Goal: Navigation & Orientation: Find specific page/section

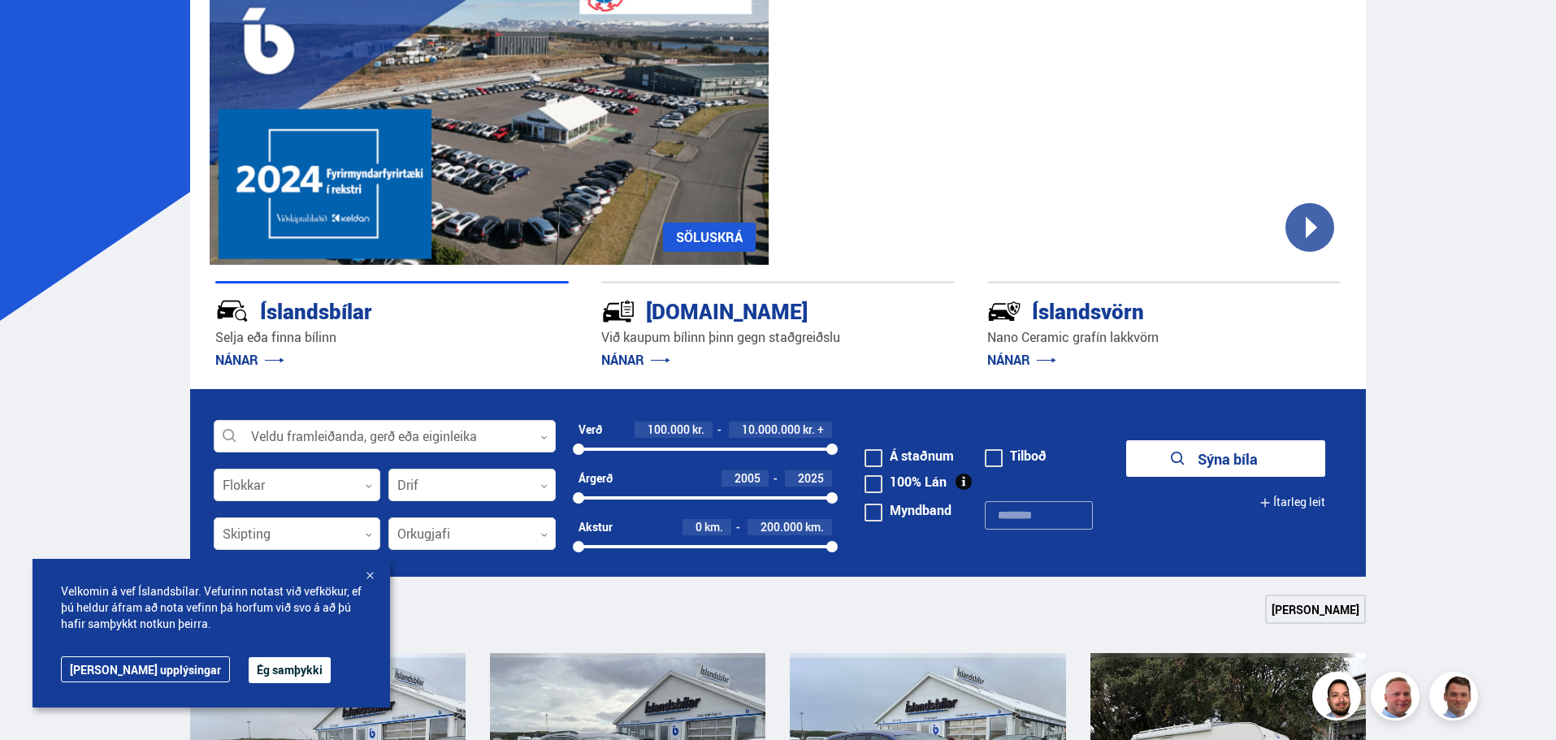
click at [249, 673] on button "Ég samþykki" at bounding box center [290, 670] width 82 height 26
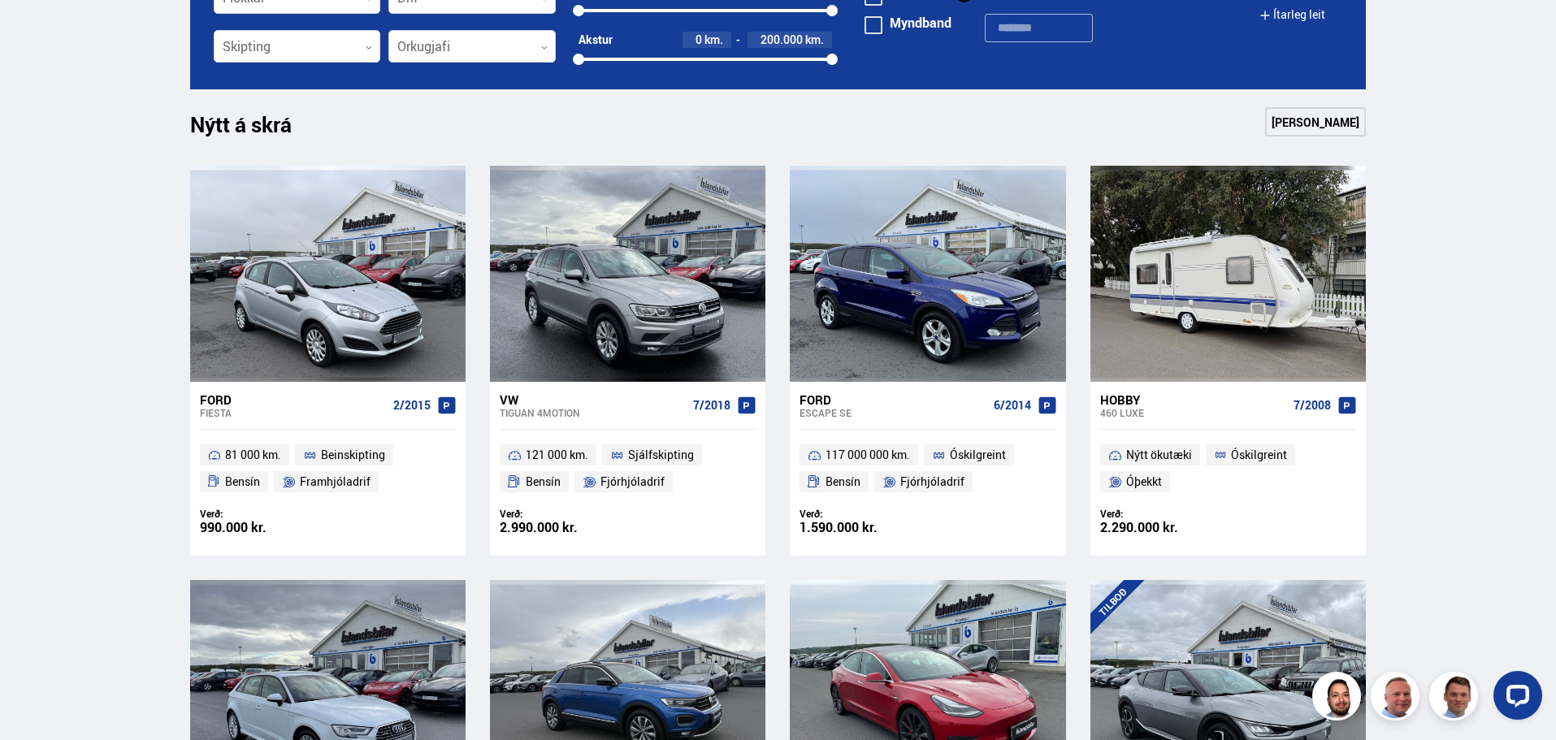
scroll to position [648, 0]
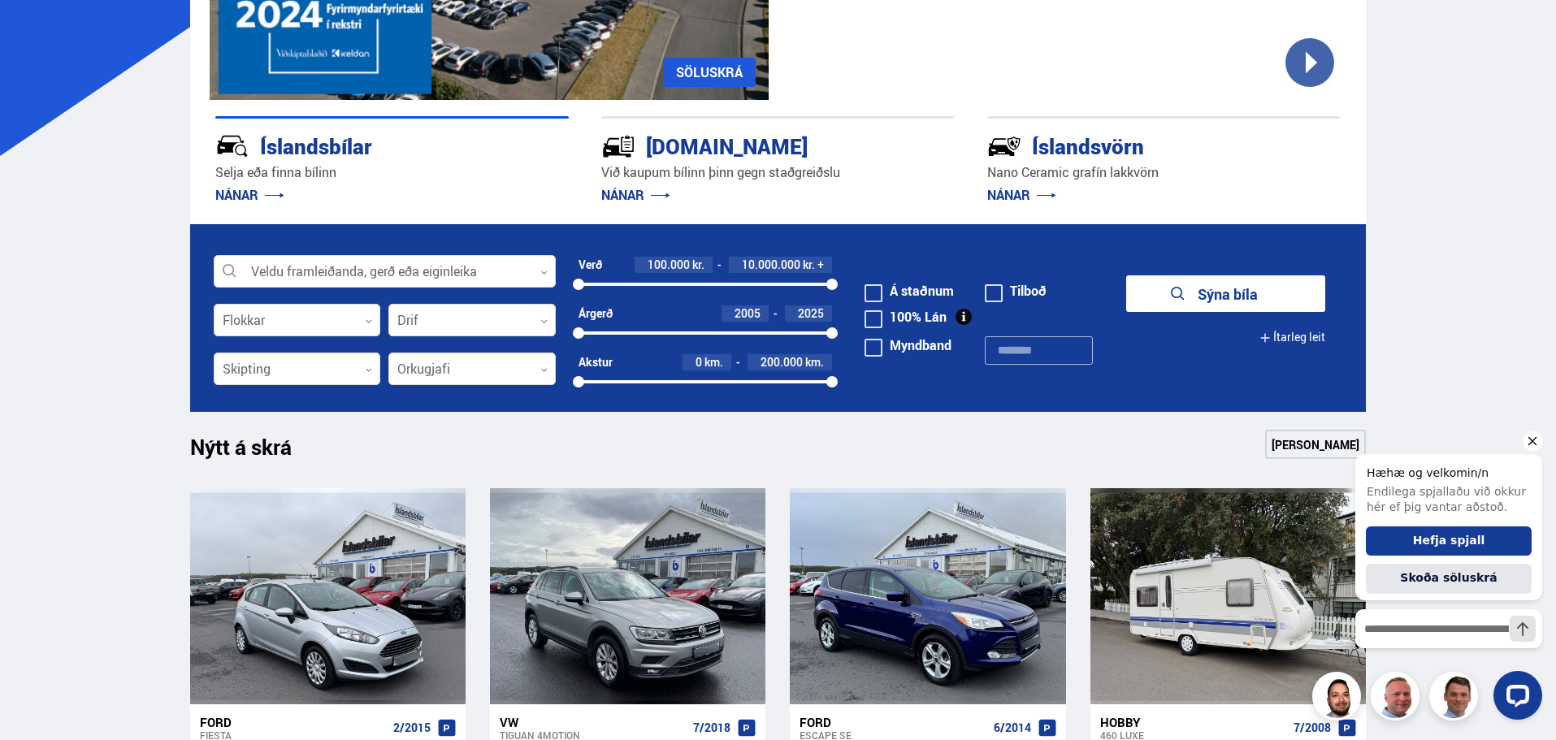
scroll to position [324, 0]
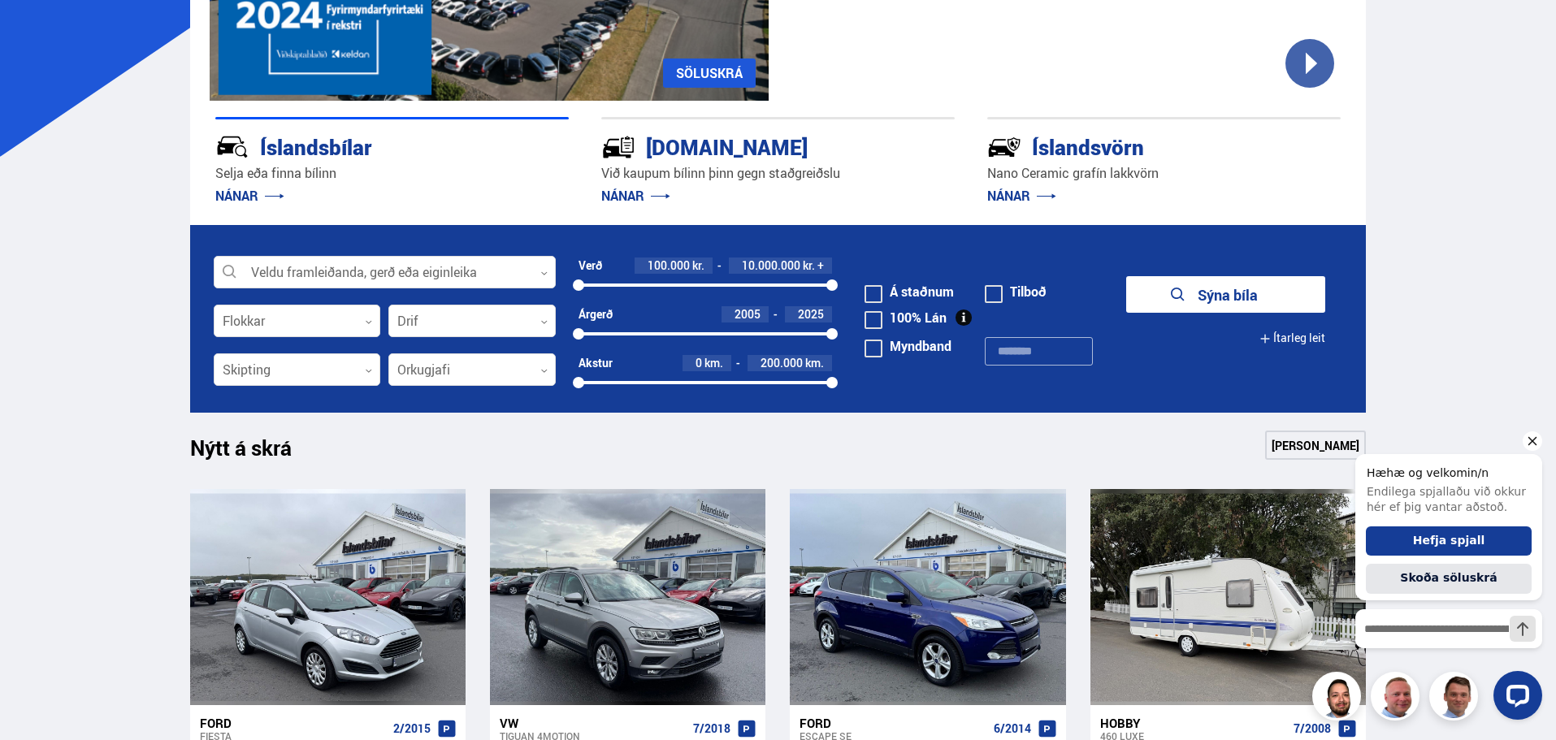
click at [1533, 438] on icon "Hide greeting" at bounding box center [1531, 440] width 19 height 19
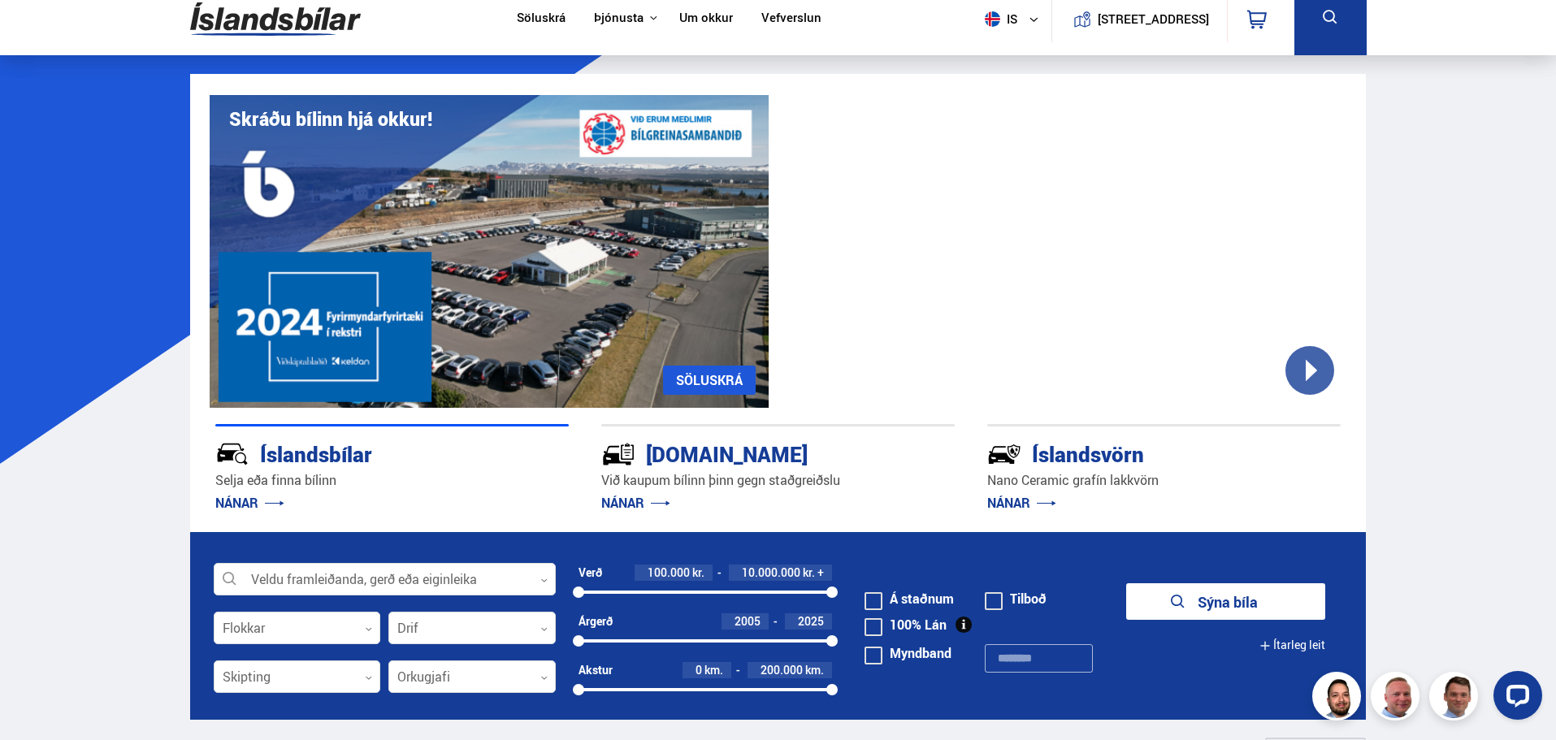
scroll to position [0, 0]
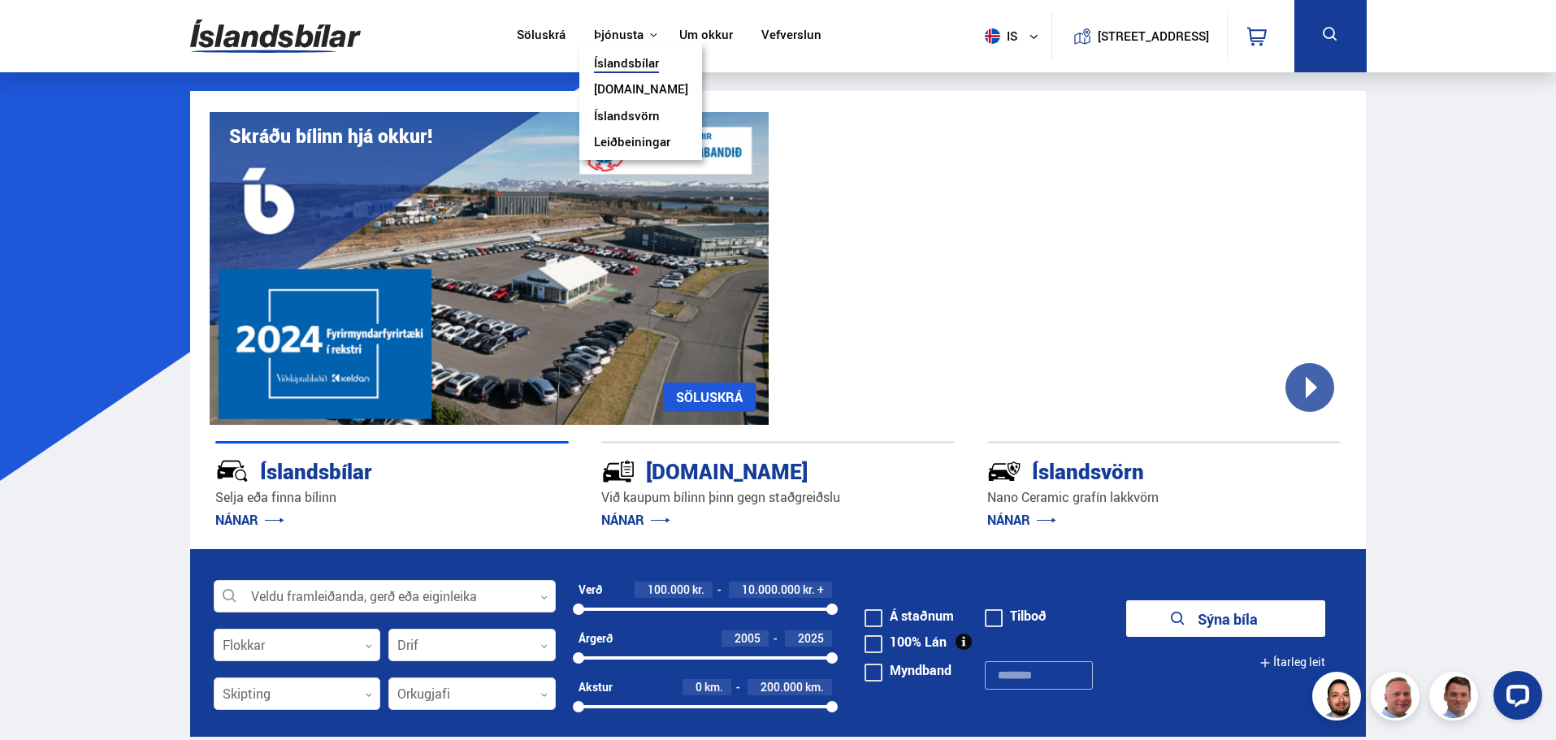
click at [649, 34] on icon at bounding box center [653, 35] width 8 height 8
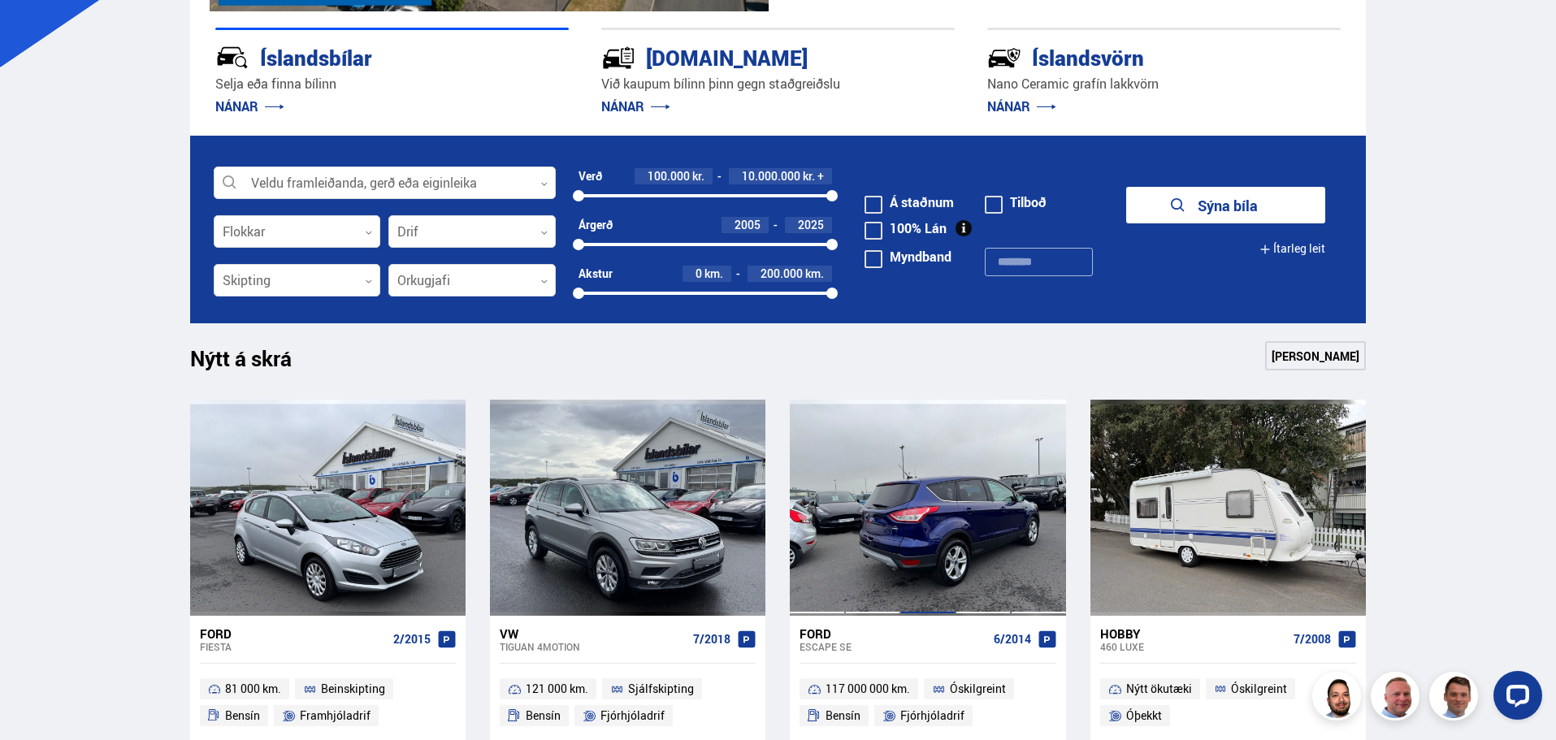
scroll to position [414, 0]
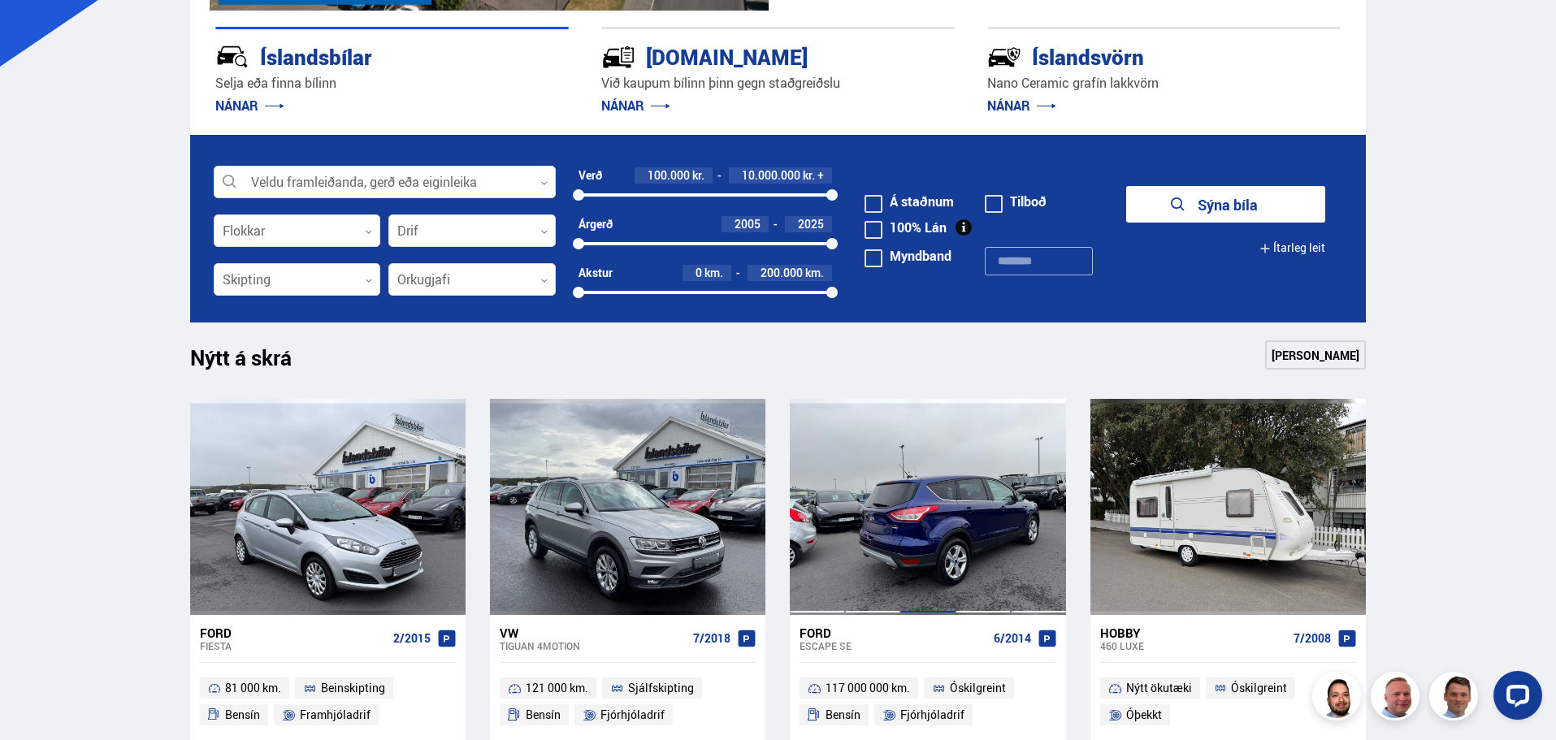
click at [905, 536] on div at bounding box center [927, 507] width 55 height 216
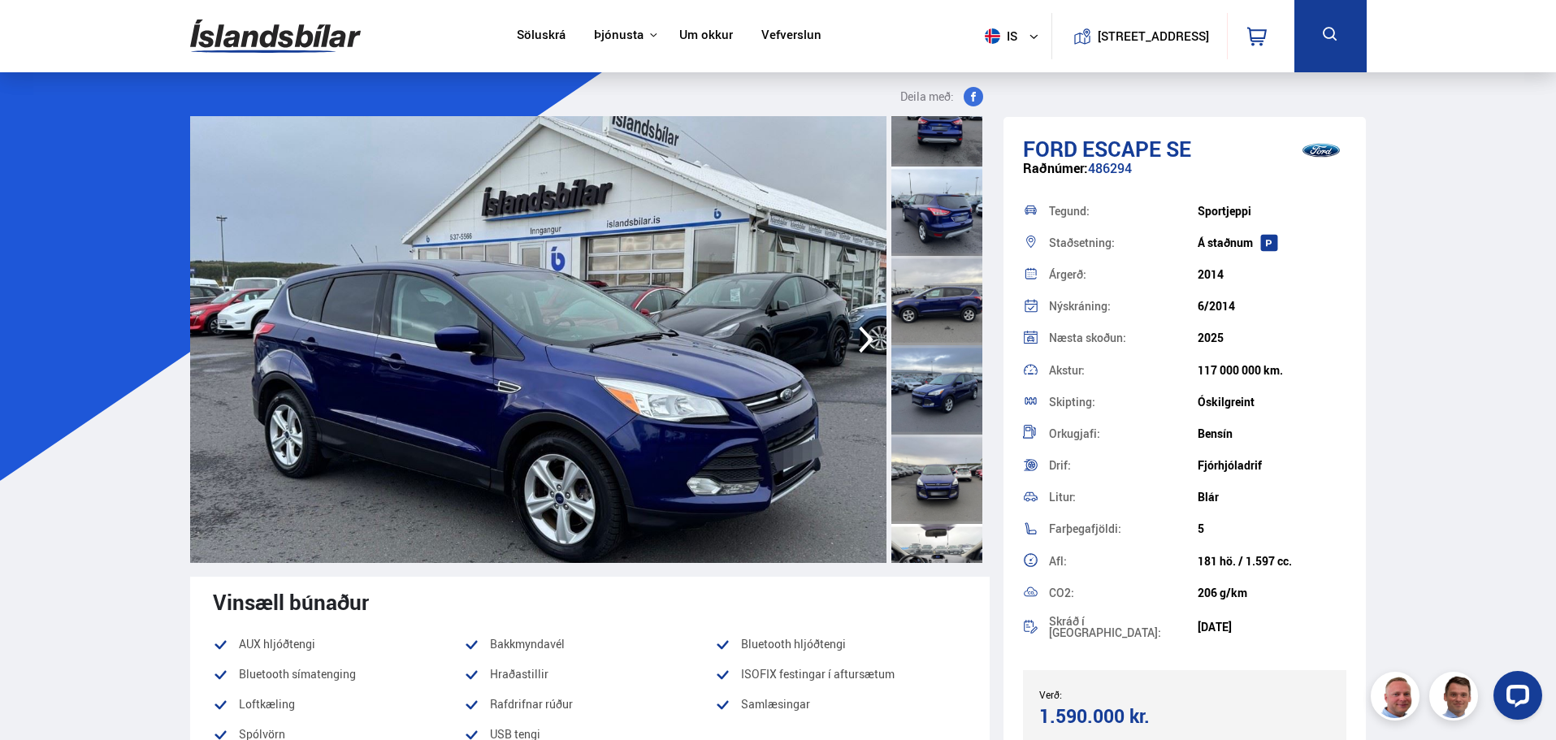
scroll to position [306, 0]
click at [691, 35] on link "Um okkur" at bounding box center [706, 36] width 54 height 17
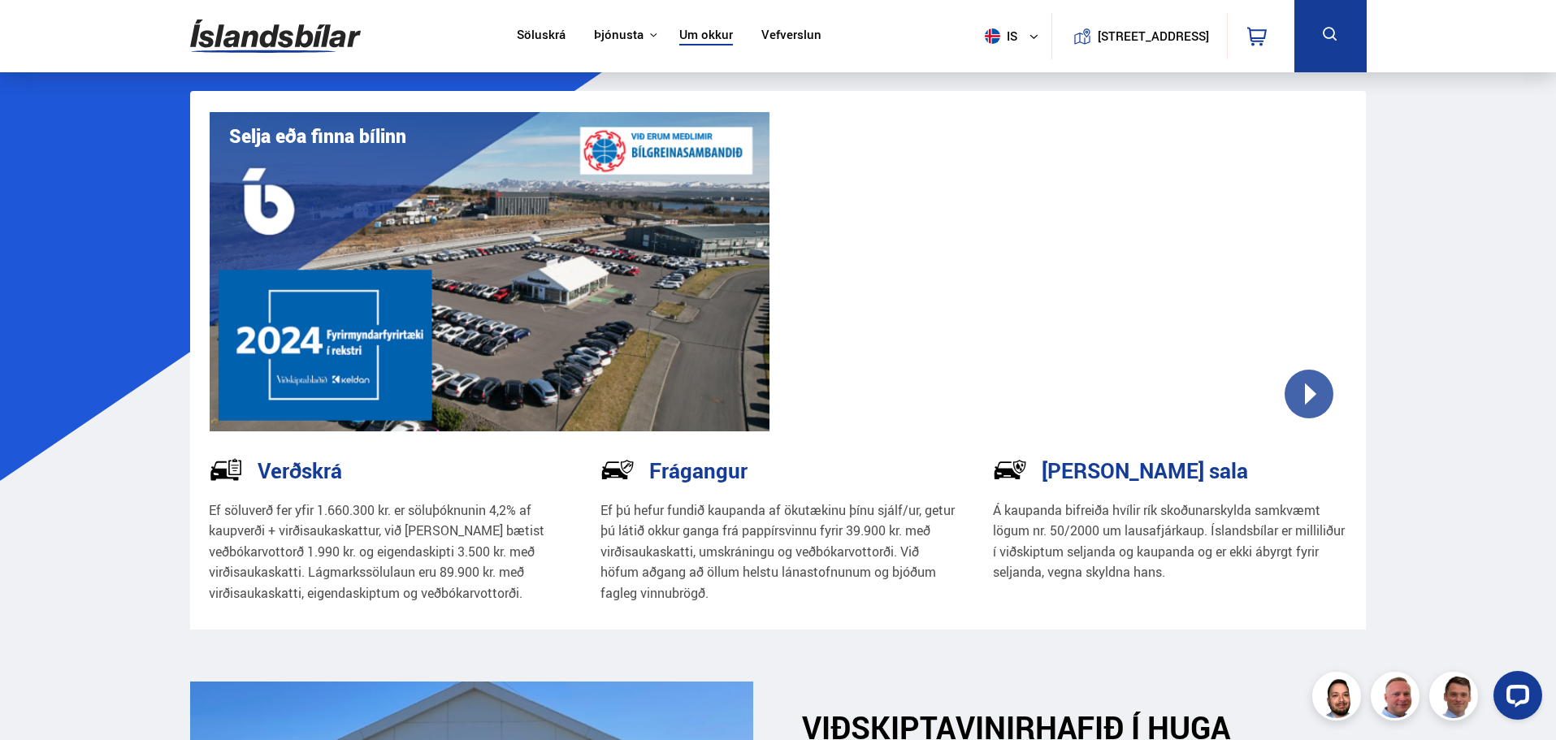
click at [777, 37] on link "Vefverslun" at bounding box center [791, 36] width 60 height 17
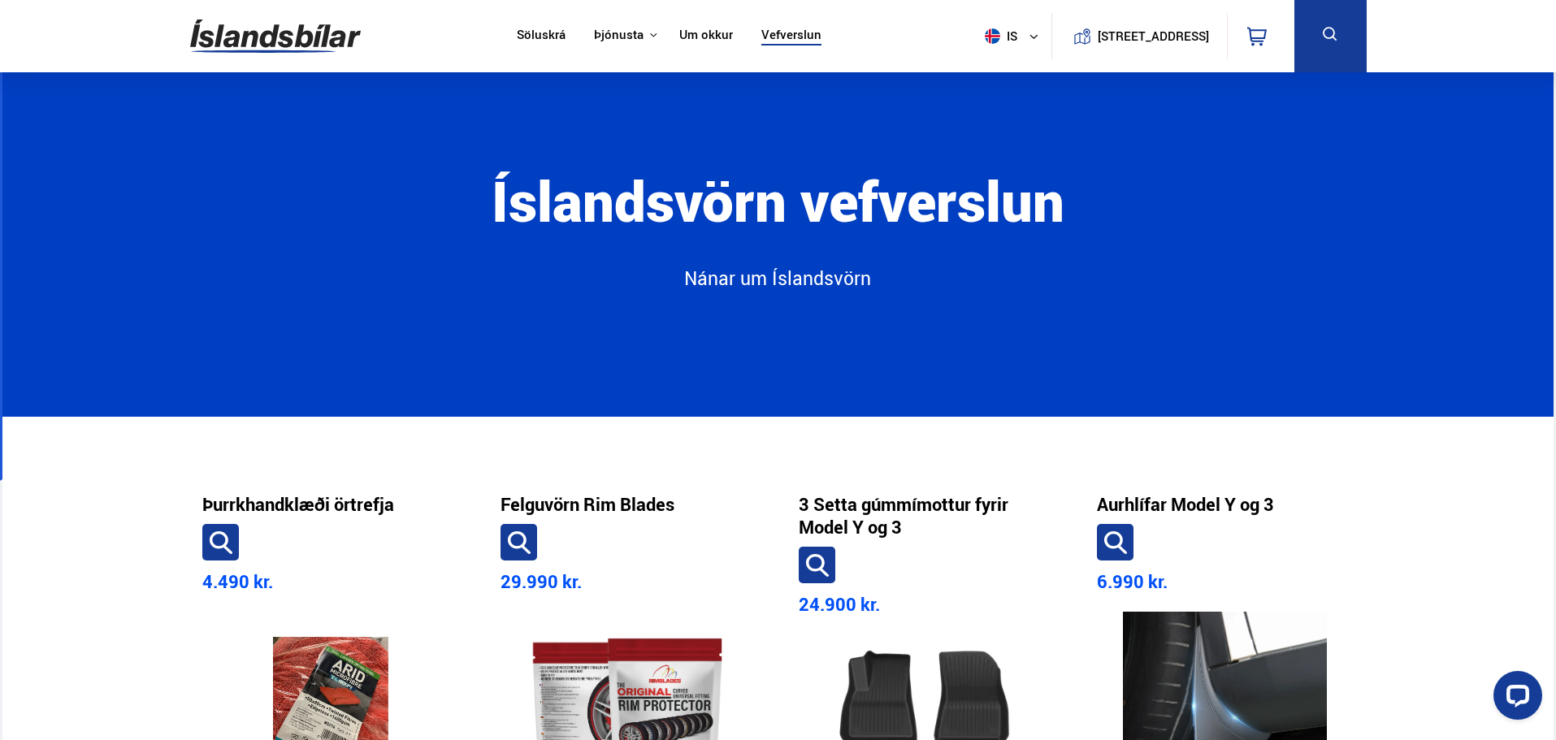
click at [513, 24] on nav "Söluskrá Þjónusta Íslandsbílar [DOMAIN_NAME] Íslandsvörn Leiðbeiningar Um okkur…" at bounding box center [669, 36] width 334 height 72
